Goal: Use online tool/utility: Utilize a website feature to perform a specific function

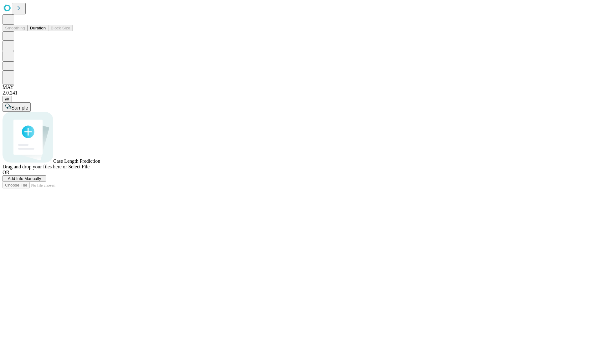
click at [46, 31] on button "Duration" at bounding box center [38, 28] width 21 height 7
click at [41, 181] on span "Add Info Manually" at bounding box center [25, 178] width 34 height 5
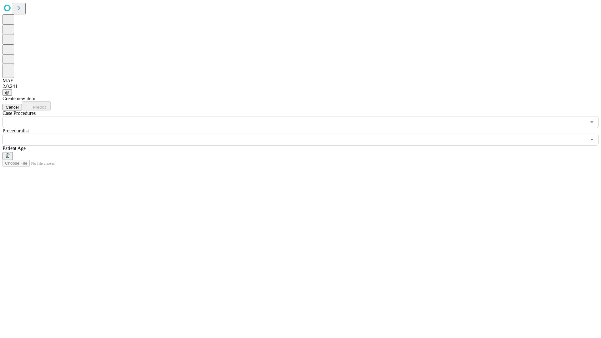
click at [70, 146] on input "text" at bounding box center [48, 149] width 44 height 6
type input "*"
click at [305, 134] on input "text" at bounding box center [295, 140] width 584 height 12
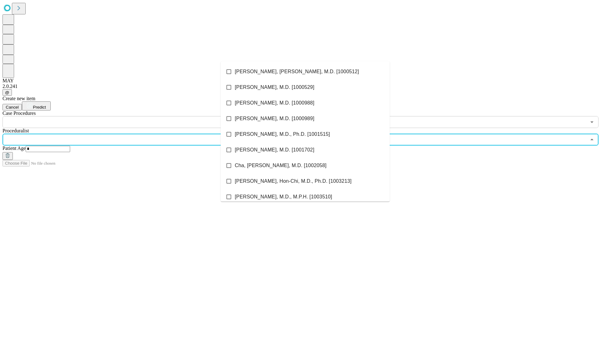
click at [305, 72] on li "[PERSON_NAME], [PERSON_NAME], M.D. [1000512]" at bounding box center [305, 72] width 169 height 16
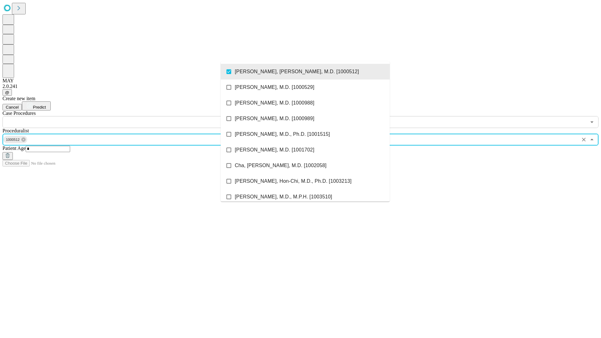
click at [132, 116] on input "text" at bounding box center [295, 122] width 584 height 12
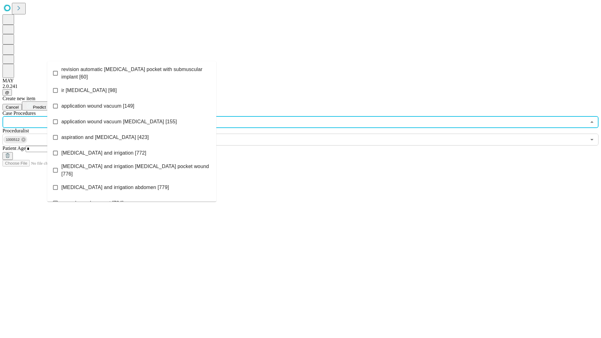
click at [132, 72] on span "revision automatic [MEDICAL_DATA] pocket with submuscular implant [60]" at bounding box center [136, 73] width 150 height 15
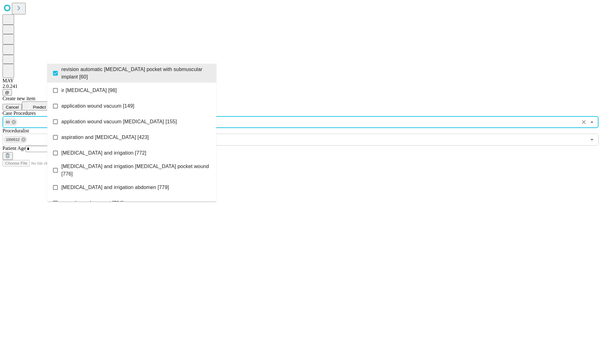
click at [46, 105] on span "Predict" at bounding box center [39, 107] width 13 height 5
